Goal: Transaction & Acquisition: Download file/media

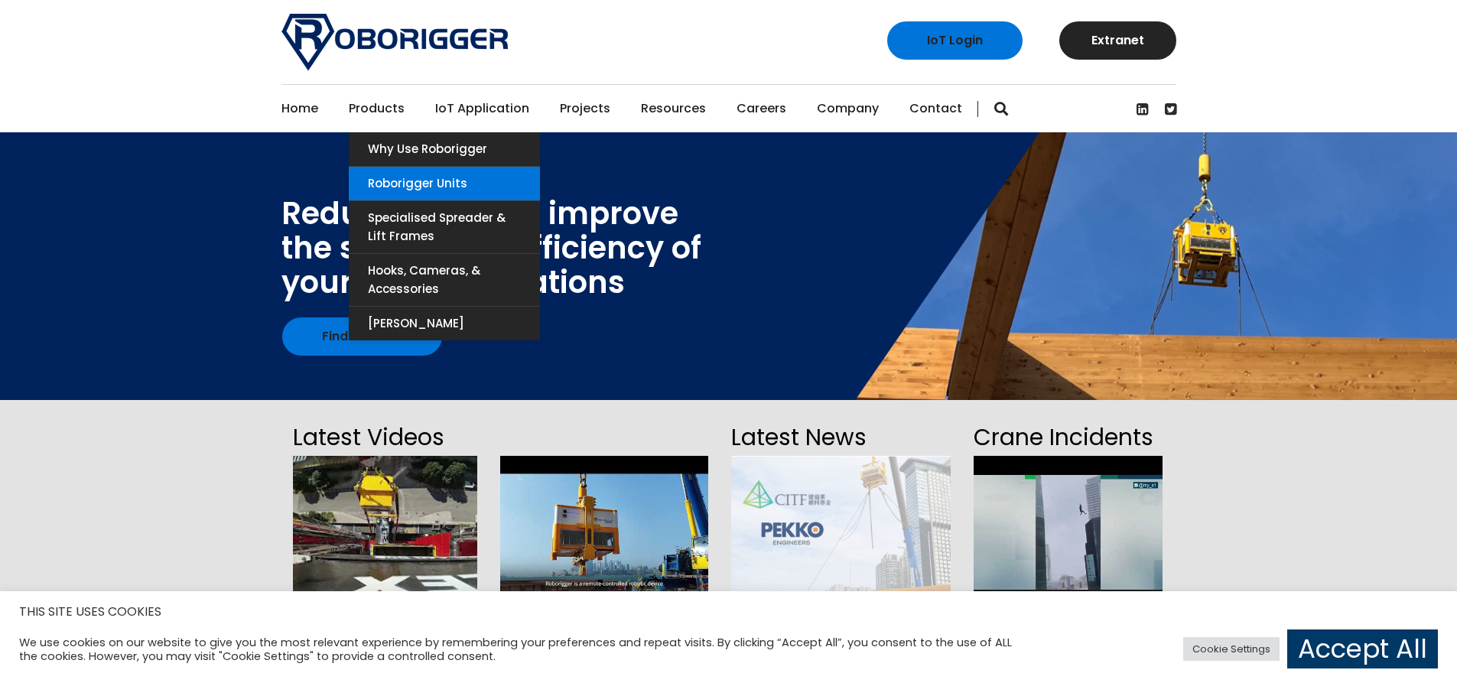
click at [395, 174] on link "Roborigger Units" at bounding box center [444, 184] width 191 height 34
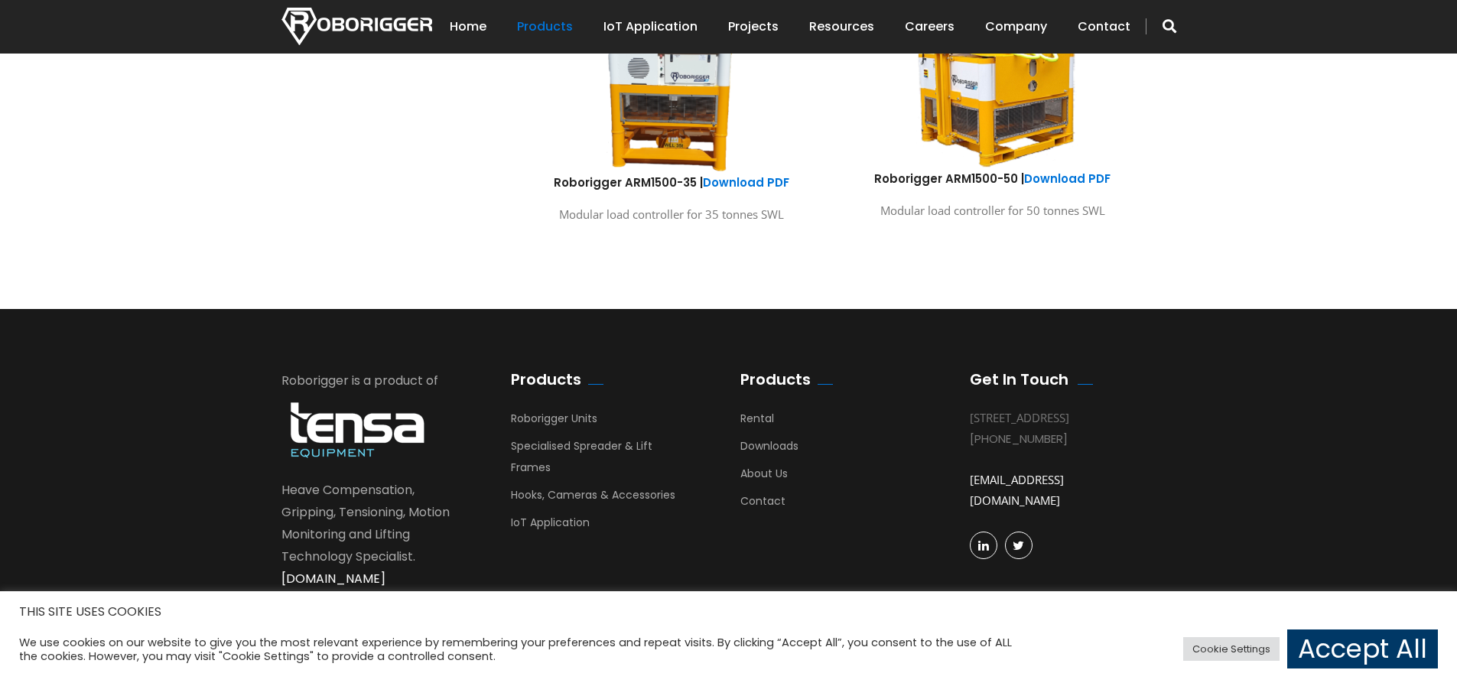
scroll to position [1127, 0]
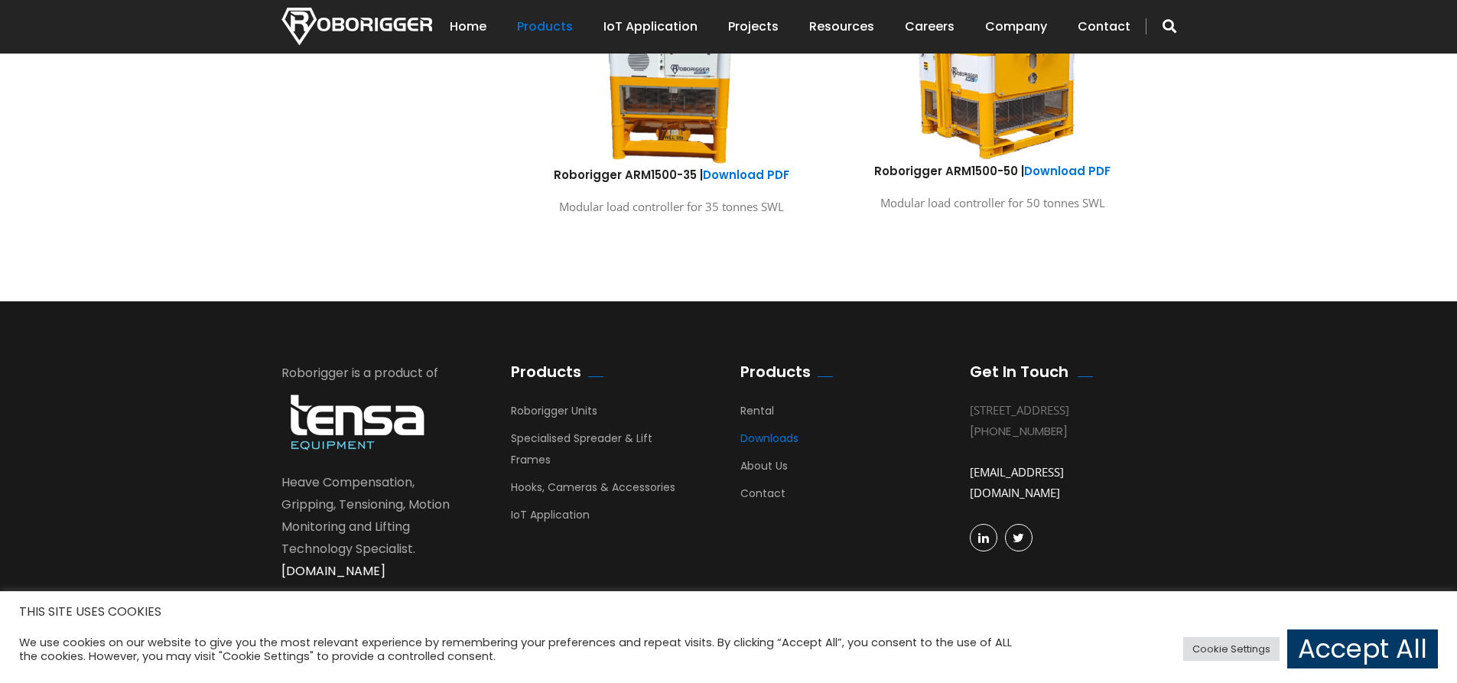
click at [758, 441] on link "Downloads" at bounding box center [770, 442] width 58 height 23
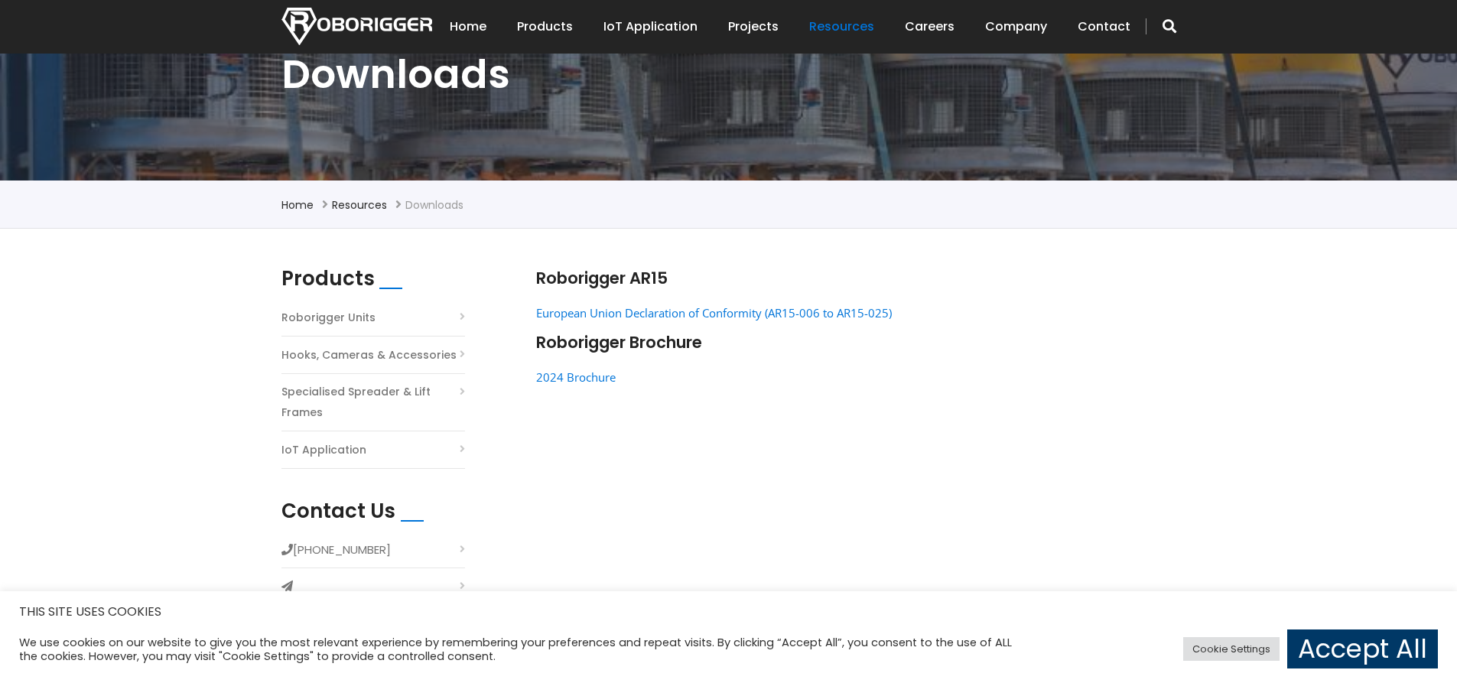
scroll to position [306, 0]
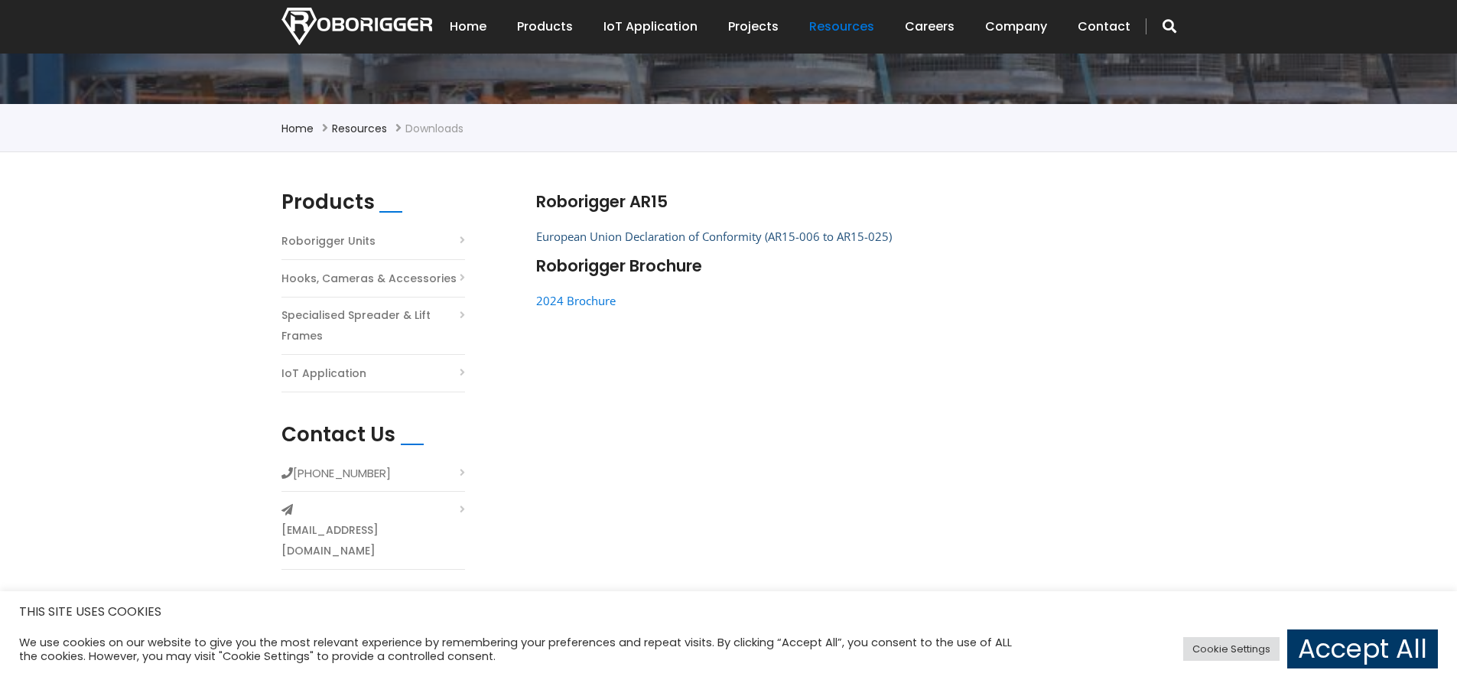
click at [731, 239] on link "European Union Declaration of Conformity (AR15-006 to AR15-025)" at bounding box center [714, 236] width 356 height 15
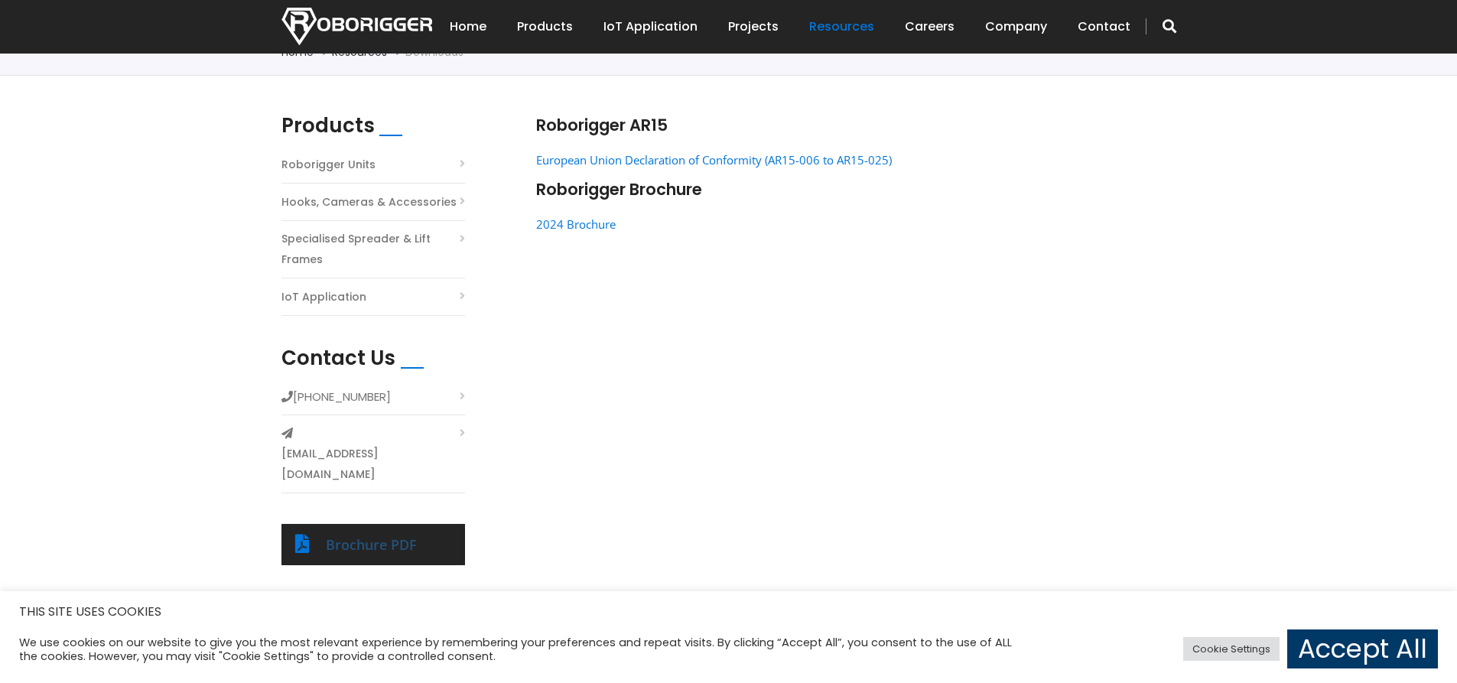
drag, startPoint x: 386, startPoint y: 502, endPoint x: 402, endPoint y: 496, distance: 16.9
click at [386, 535] on link "Brochure PDF" at bounding box center [371, 544] width 91 height 18
